Goal: Book appointment/travel/reservation

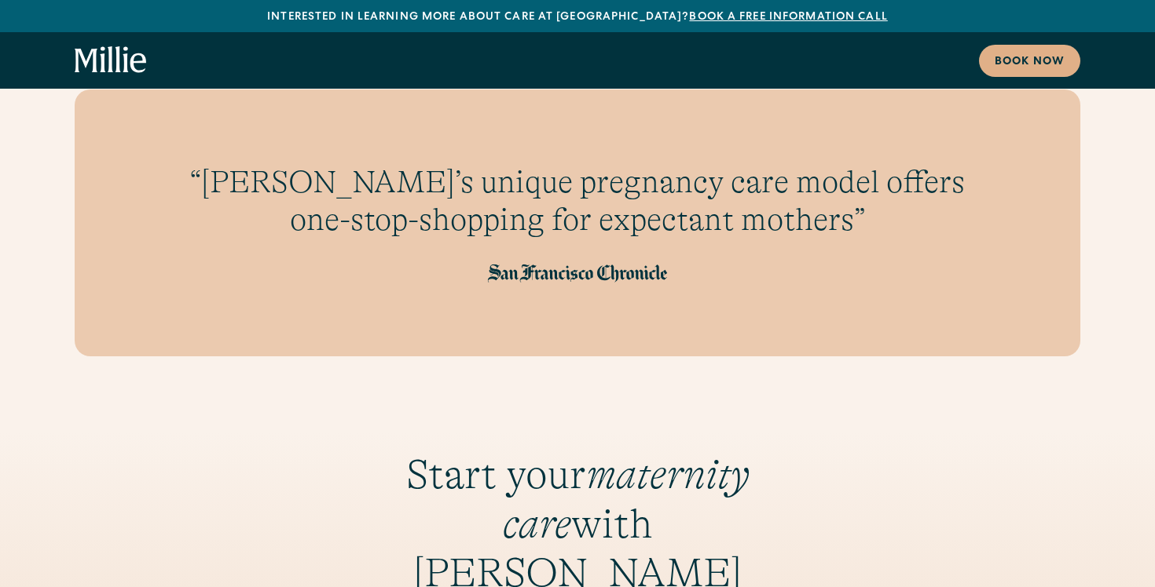
scroll to position [1622, 0]
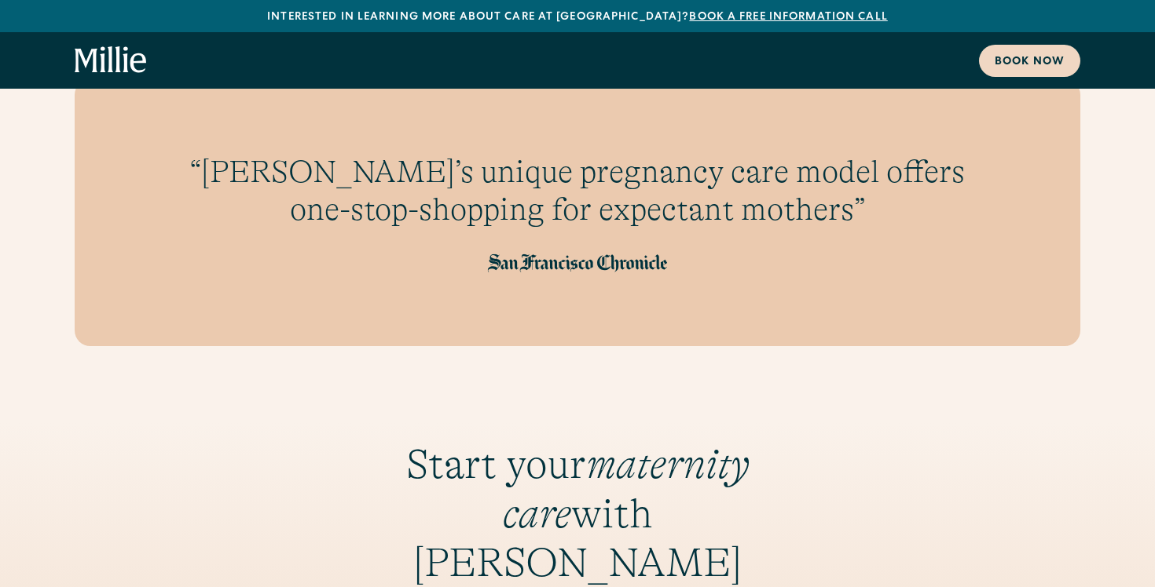
click at [1011, 65] on div "Book now" at bounding box center [1029, 62] width 70 height 16
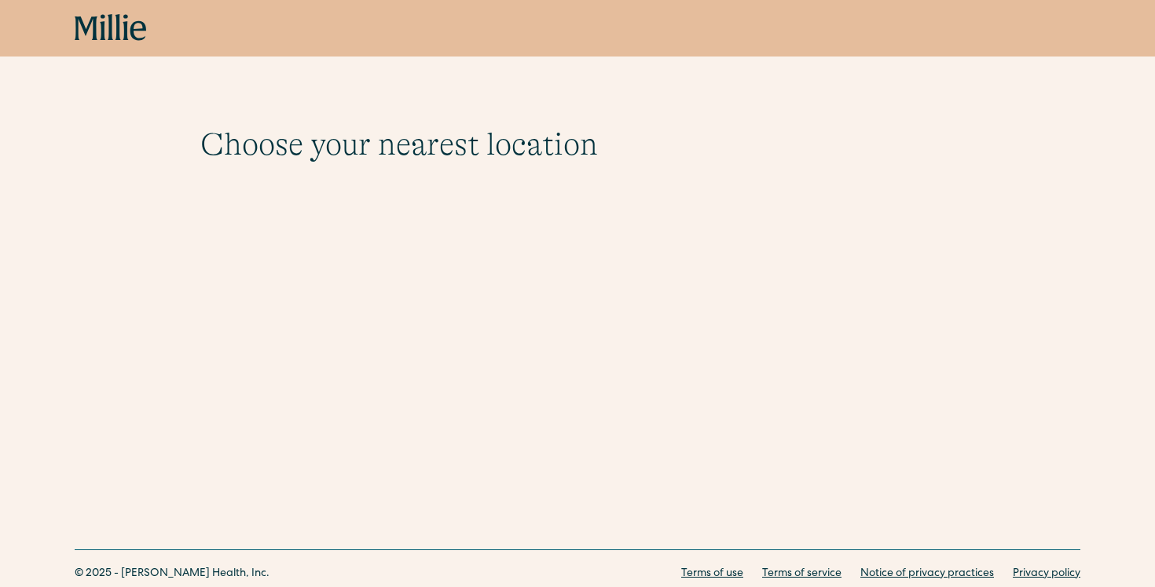
scroll to position [52, 0]
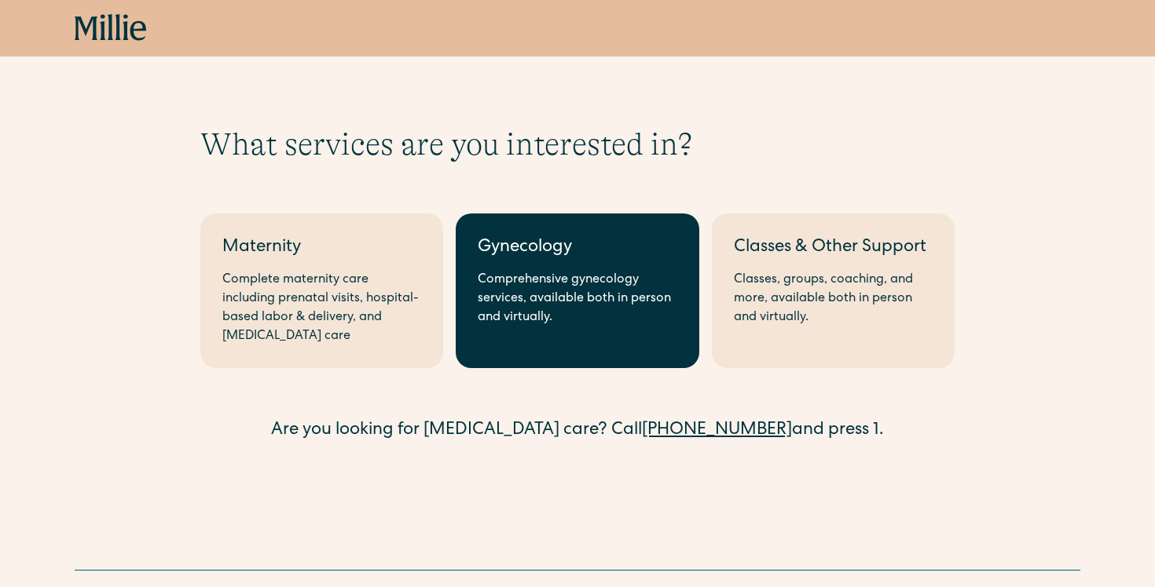
scroll to position [72, 0]
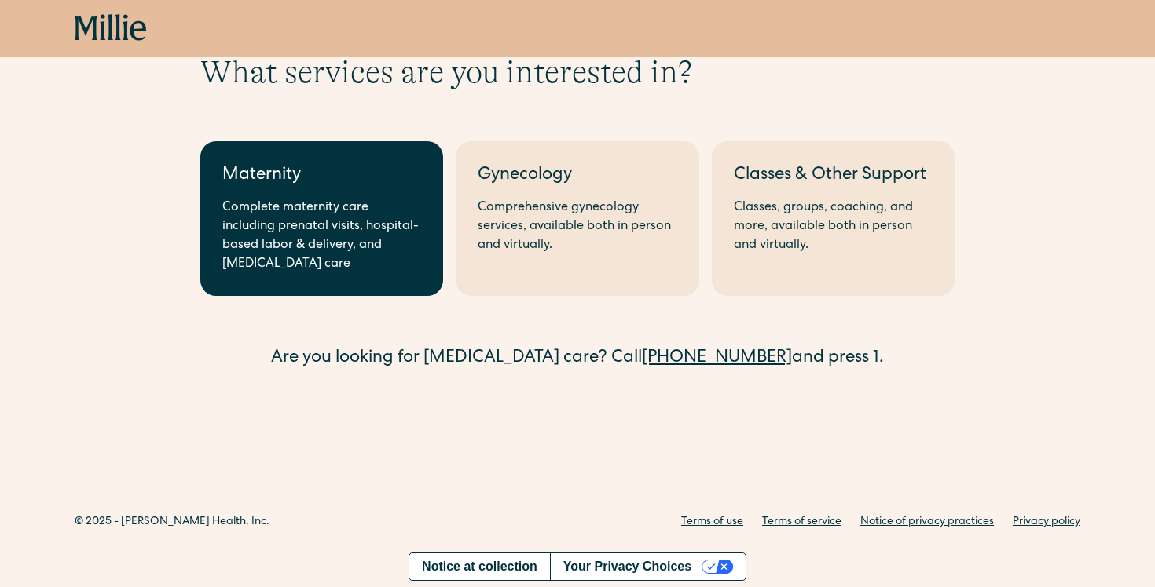
click at [339, 234] on div "Complete maternity care including prenatal visits, hospital-based labor & deliv…" at bounding box center [321, 236] width 199 height 75
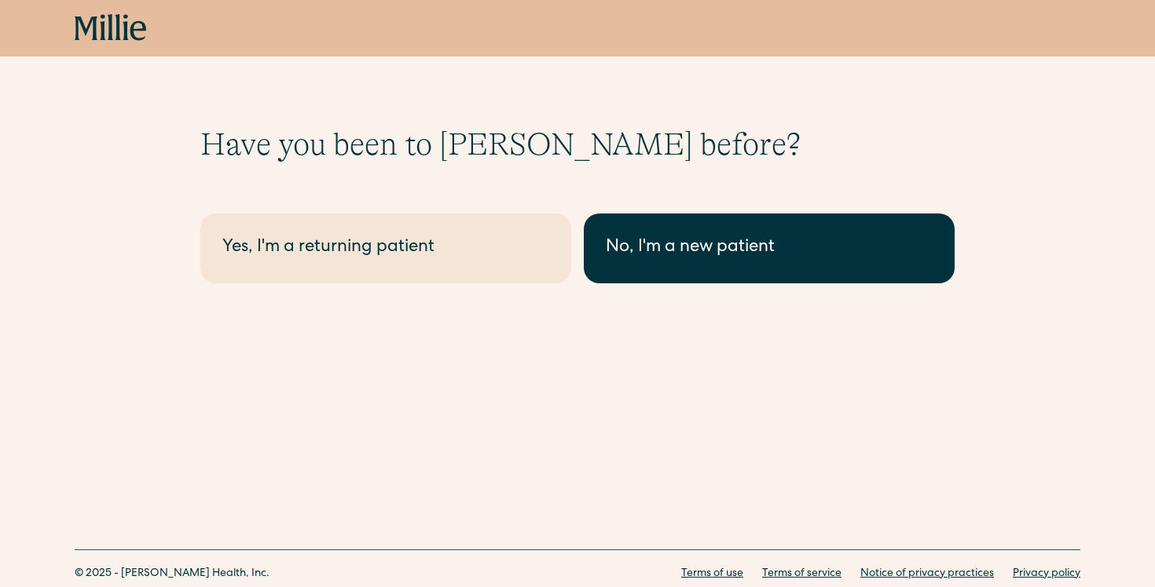
click at [712, 261] on div "No, I'm a new patient" at bounding box center [769, 249] width 327 height 26
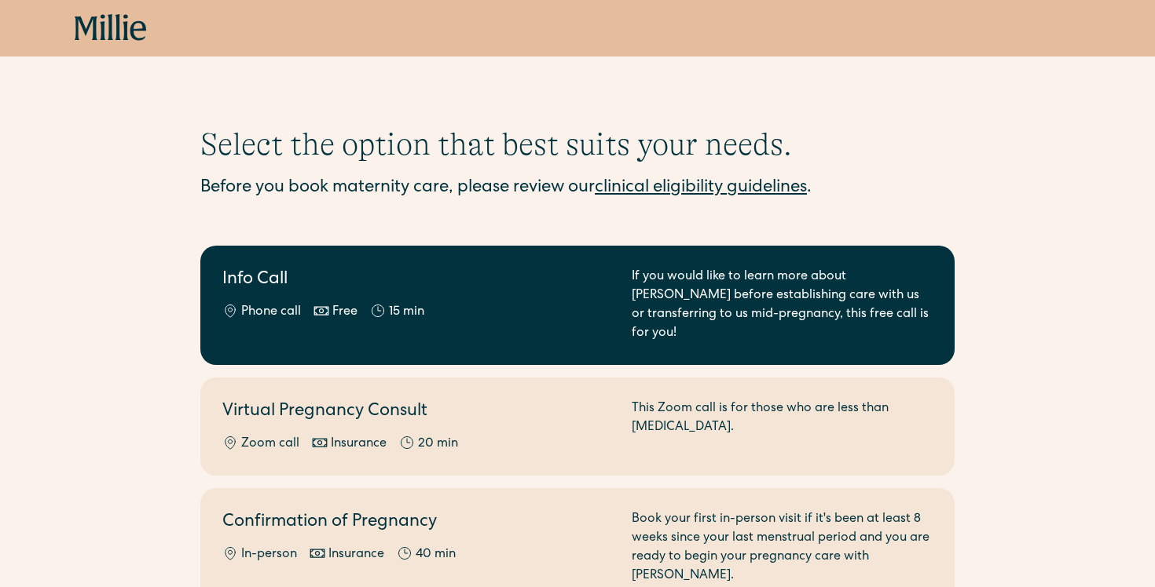
scroll to position [110, 0]
